Goal: Information Seeking & Learning: Learn about a topic

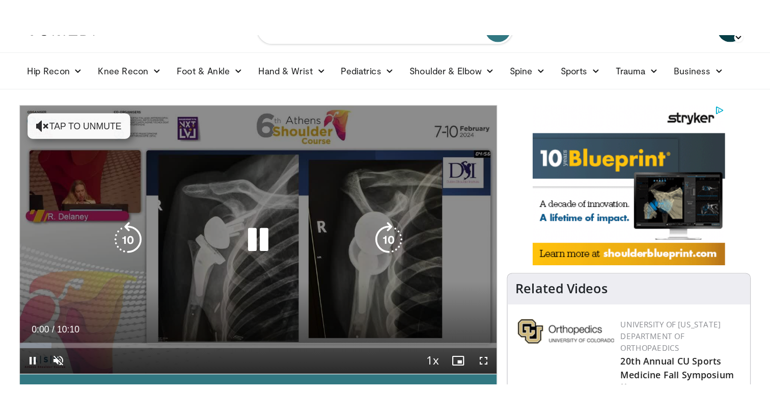
scroll to position [33, 0]
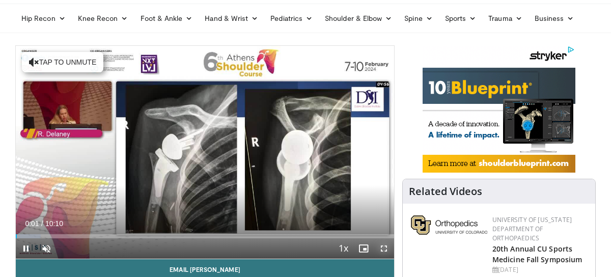
click at [382, 246] on span "Video Player" at bounding box center [384, 248] width 20 height 20
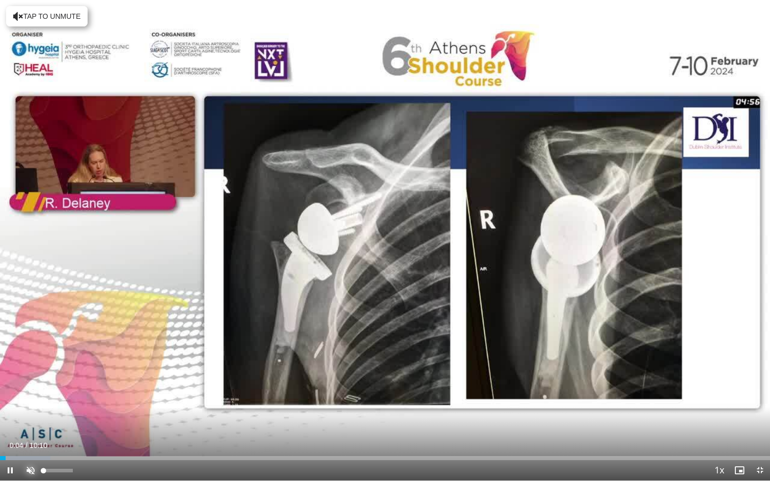
click at [31, 276] on span "Video Player" at bounding box center [30, 470] width 20 height 20
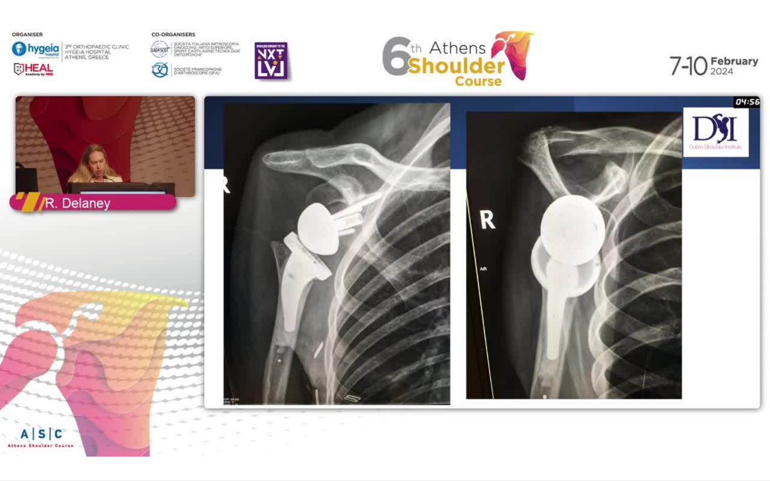
click at [72, 276] on div "10 seconds Tap to unmute" at bounding box center [385, 240] width 770 height 480
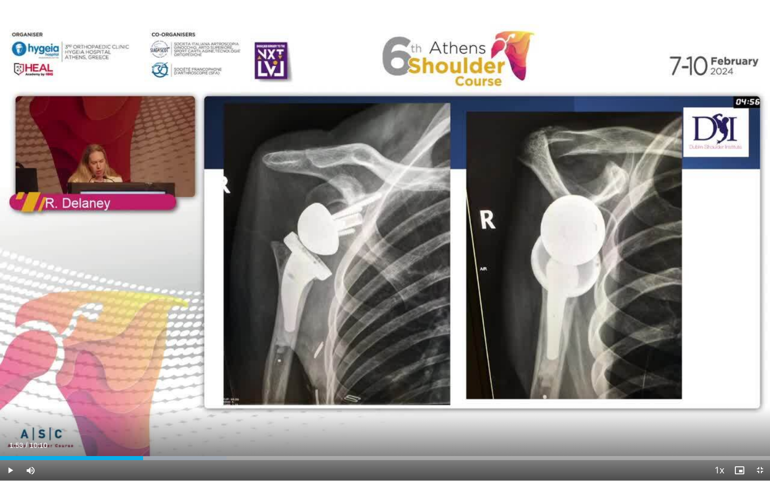
click at [72, 276] on div "10 seconds Tap to unmute" at bounding box center [385, 240] width 770 height 480
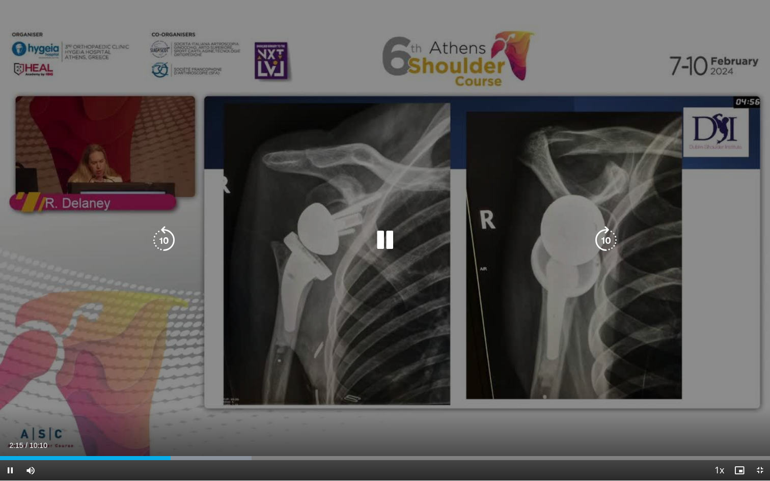
click at [377, 241] on icon "Video Player" at bounding box center [385, 240] width 29 height 29
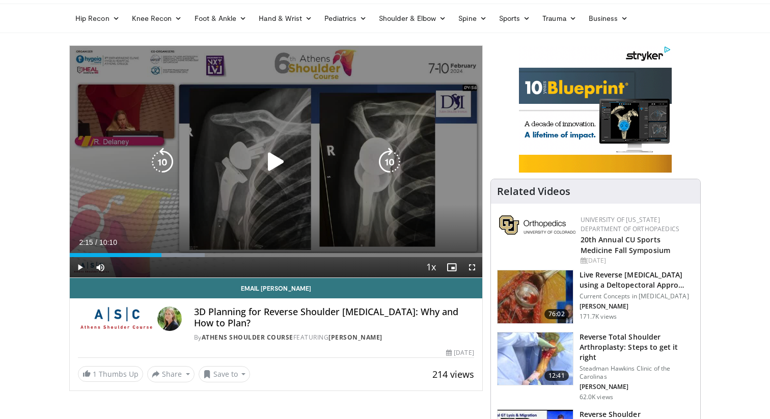
click at [278, 161] on icon "Video Player" at bounding box center [276, 162] width 29 height 29
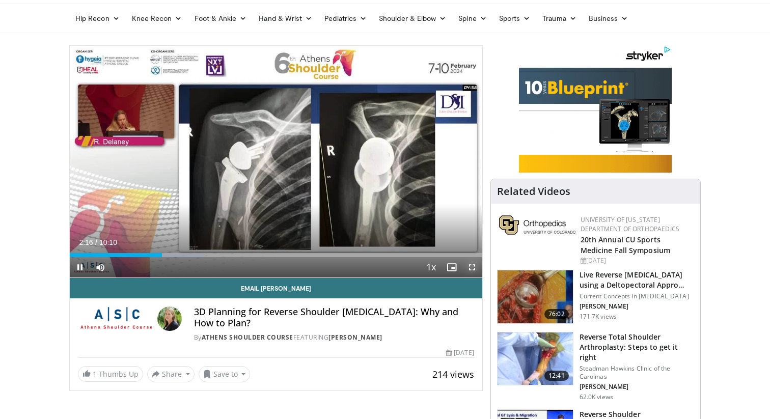
click at [475, 270] on span "Video Player" at bounding box center [472, 267] width 20 height 20
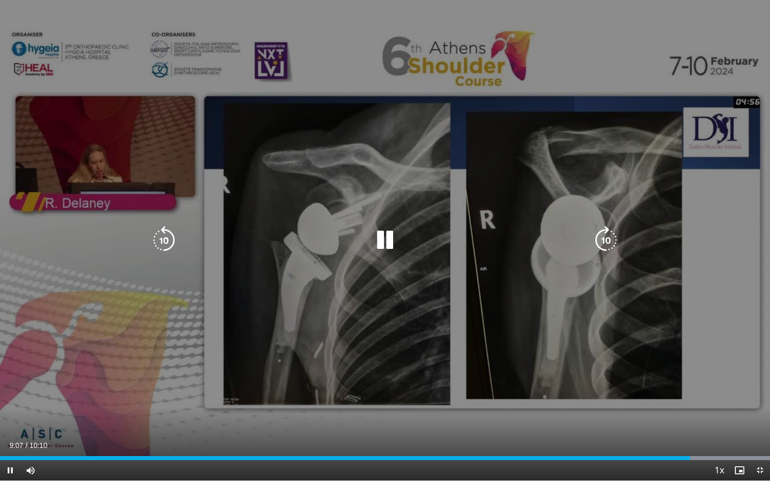
click at [392, 276] on div "20 seconds Tap to unmute" at bounding box center [385, 240] width 770 height 480
click at [382, 243] on icon "Video Player" at bounding box center [385, 240] width 29 height 29
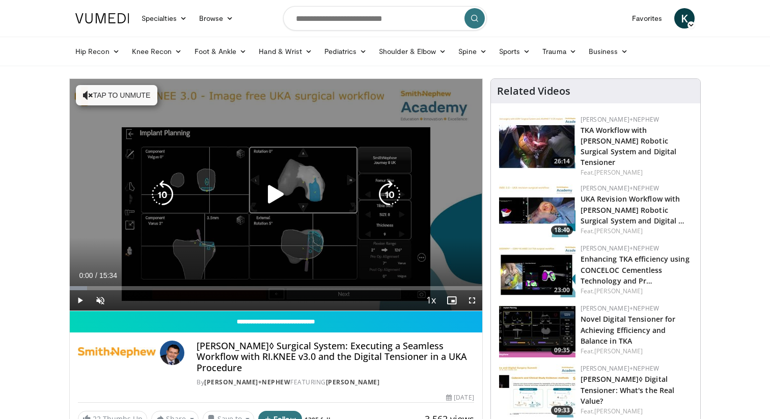
click at [274, 197] on icon "Video Player" at bounding box center [276, 194] width 29 height 29
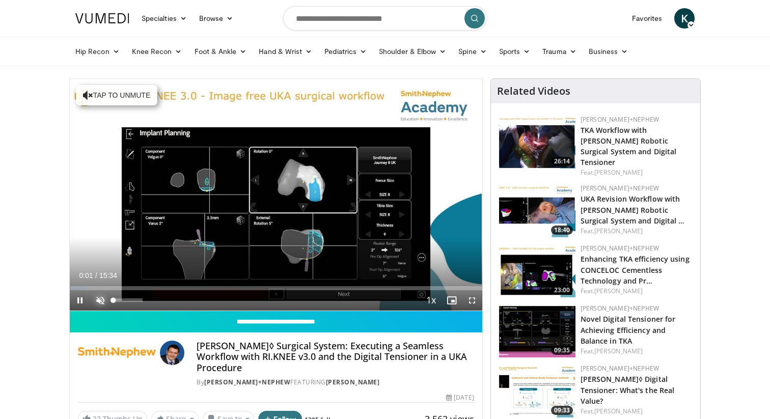
click at [101, 302] on span "Video Player" at bounding box center [100, 300] width 20 height 20
click at [471, 302] on span "Video Player" at bounding box center [472, 300] width 20 height 20
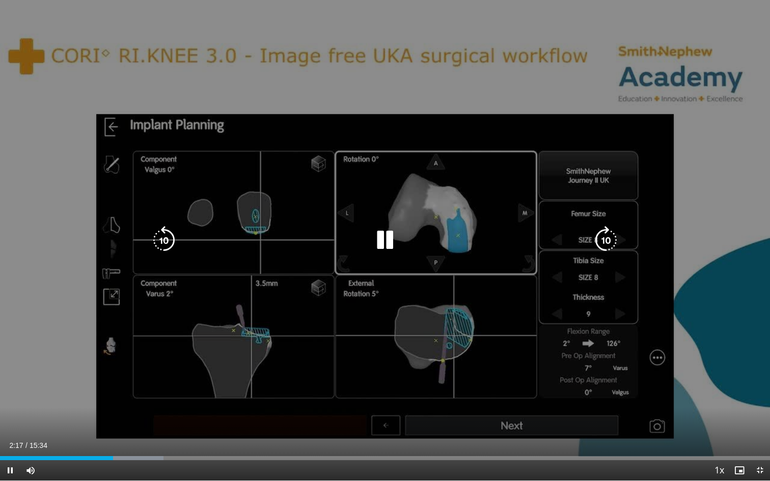
click at [384, 238] on icon "Video Player" at bounding box center [385, 240] width 29 height 29
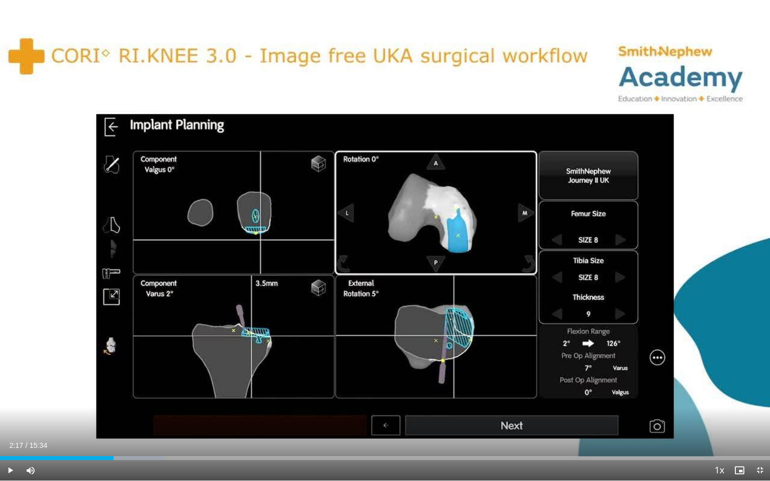
click at [384, 238] on div "10 seconds Tap to unmute" at bounding box center [385, 240] width 770 height 480
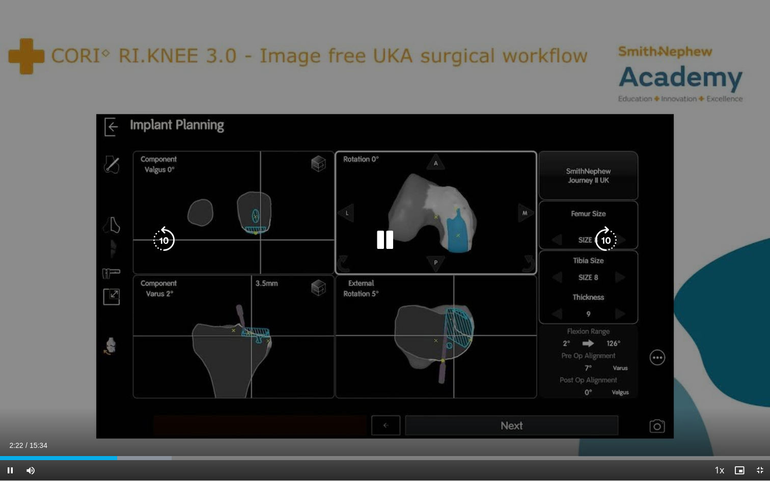
click at [384, 238] on icon "Video Player" at bounding box center [385, 240] width 29 height 29
click at [384, 237] on icon "Video Player" at bounding box center [385, 240] width 29 height 29
click at [383, 243] on icon "Video Player" at bounding box center [385, 240] width 29 height 29
click at [385, 240] on icon "Video Player" at bounding box center [385, 240] width 29 height 29
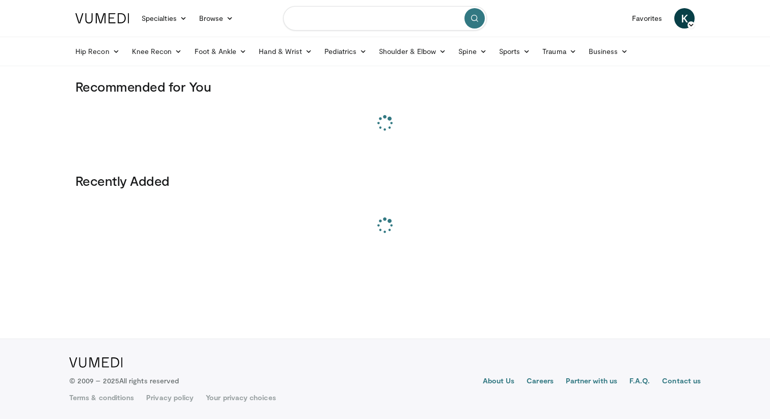
click at [318, 20] on input "Search topics, interventions" at bounding box center [385, 18] width 204 height 24
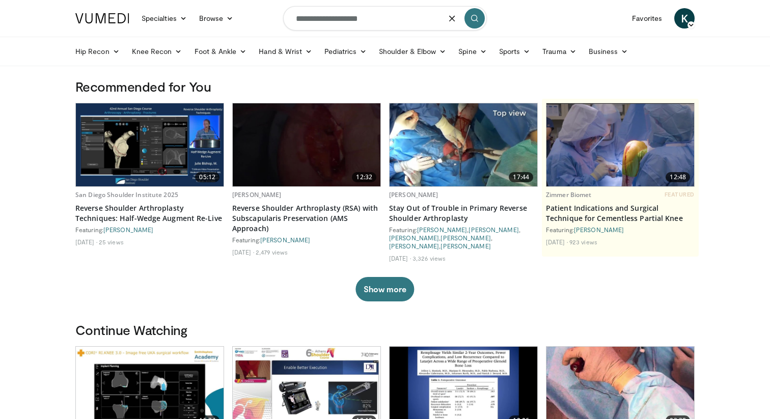
type input "**********"
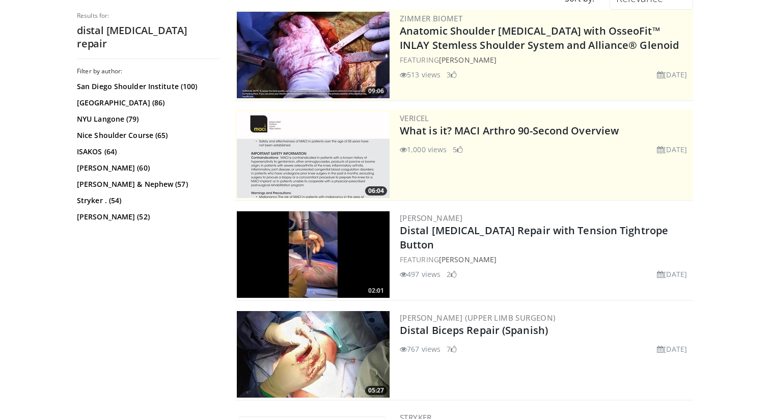
scroll to position [109, 0]
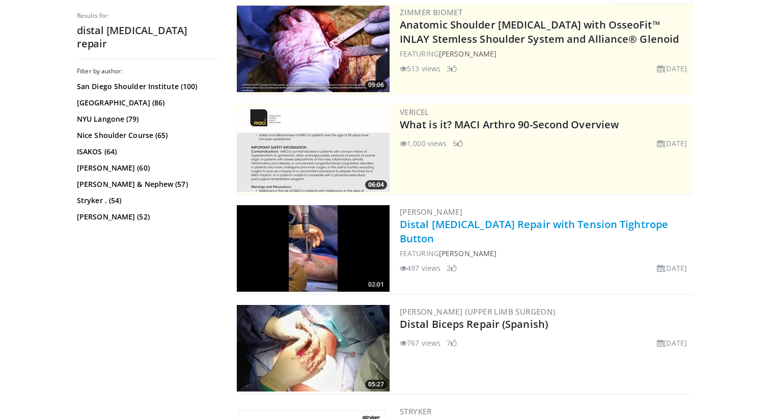
click at [466, 225] on link "Distal [MEDICAL_DATA] Repair with Tension Tightrope Button" at bounding box center [534, 231] width 268 height 28
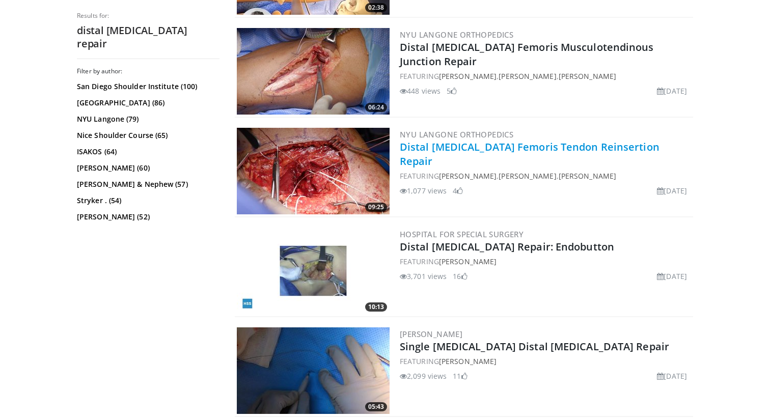
scroll to position [690, 0]
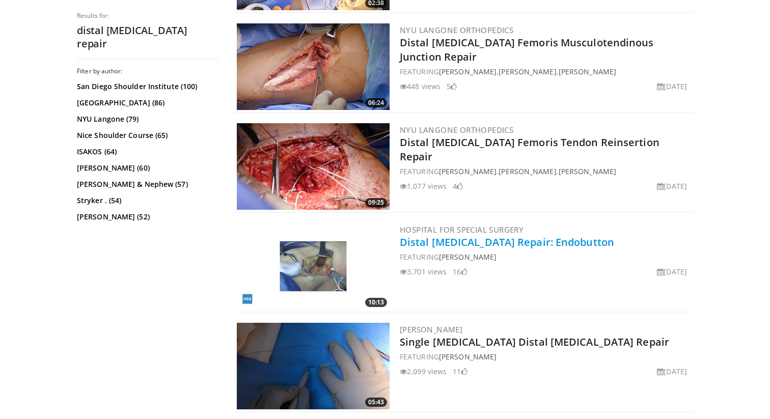
click at [477, 241] on link "Distal Biceps Repair: Endobutton" at bounding box center [507, 242] width 214 height 14
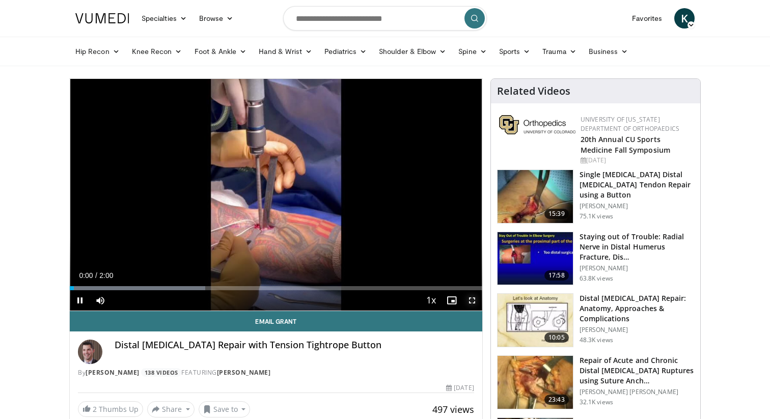
click at [469, 303] on span "Video Player" at bounding box center [472, 300] width 20 height 20
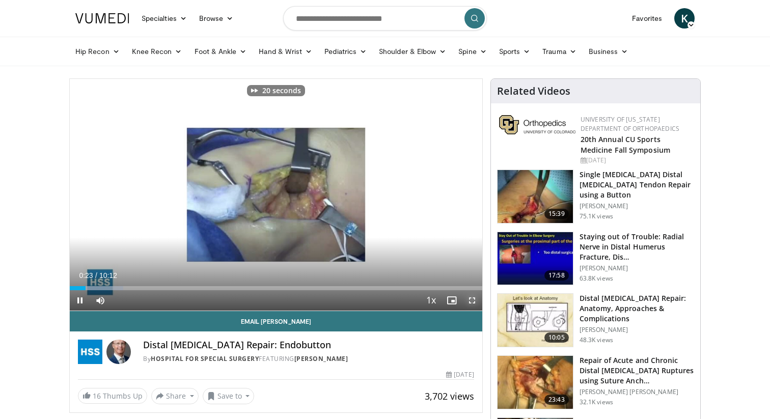
click at [471, 298] on span "Video Player" at bounding box center [472, 300] width 20 height 20
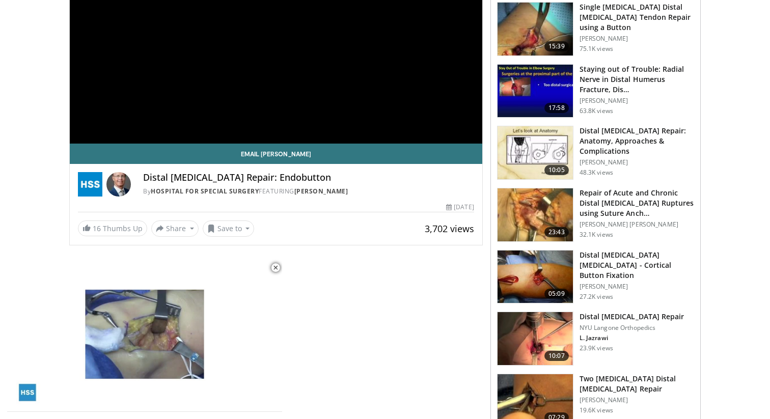
scroll to position [170, 0]
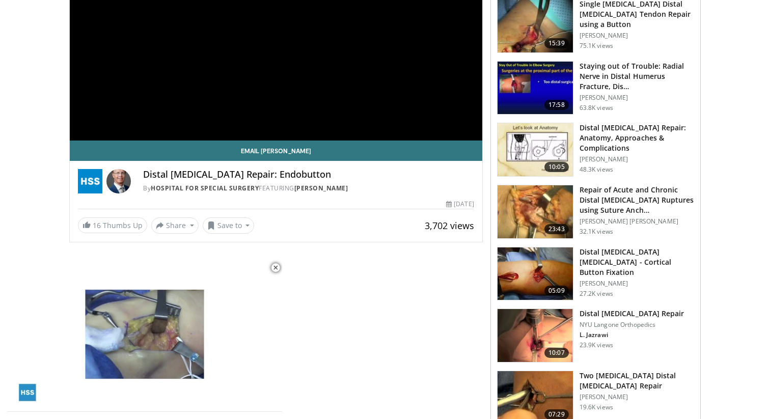
click at [545, 330] on img at bounding box center [534, 335] width 75 height 53
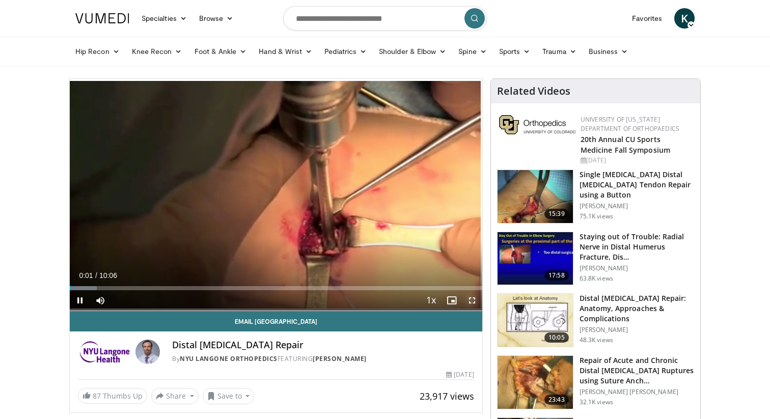
click at [470, 300] on span "Video Player" at bounding box center [472, 300] width 20 height 20
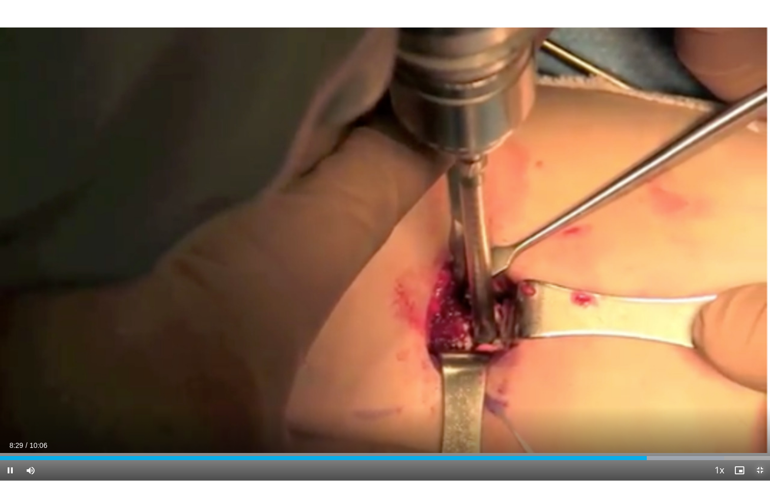
click at [758, 418] on span "Video Player" at bounding box center [759, 470] width 20 height 20
